Goal: Task Accomplishment & Management: Complete application form

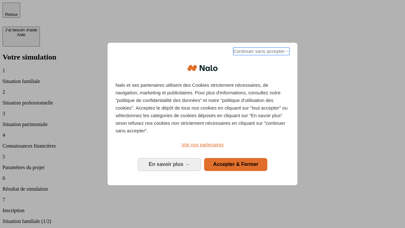
click at [261, 52] on span "Continuer sans accepter →" at bounding box center [261, 51] width 56 height 8
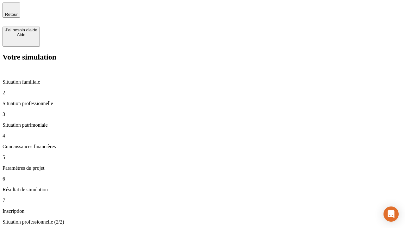
type input "30 000"
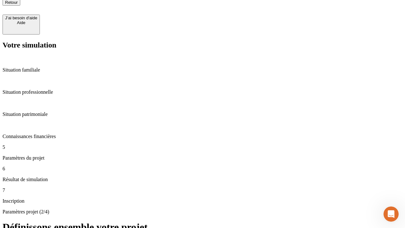
type input "25"
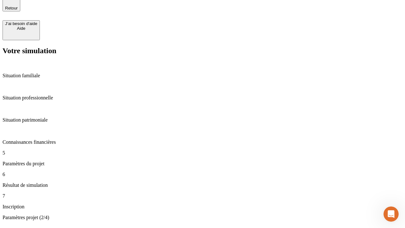
type input "1 000"
type input "640"
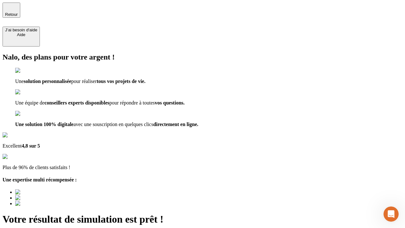
type input "[EMAIL_ADDRESS][PERSON_NAME][DOMAIN_NAME]"
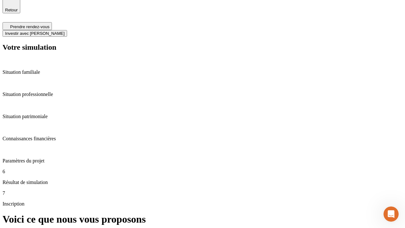
click at [65, 31] on span "Investir avec [PERSON_NAME]" at bounding box center [34, 33] width 59 height 5
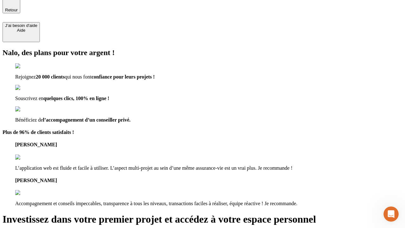
scroll to position [4, 0]
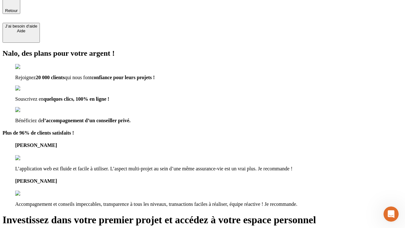
type input "[PERSON_NAME][EMAIL_ADDRESS][DOMAIN_NAME]"
